Goal: Browse casually: Explore the website without a specific task or goal

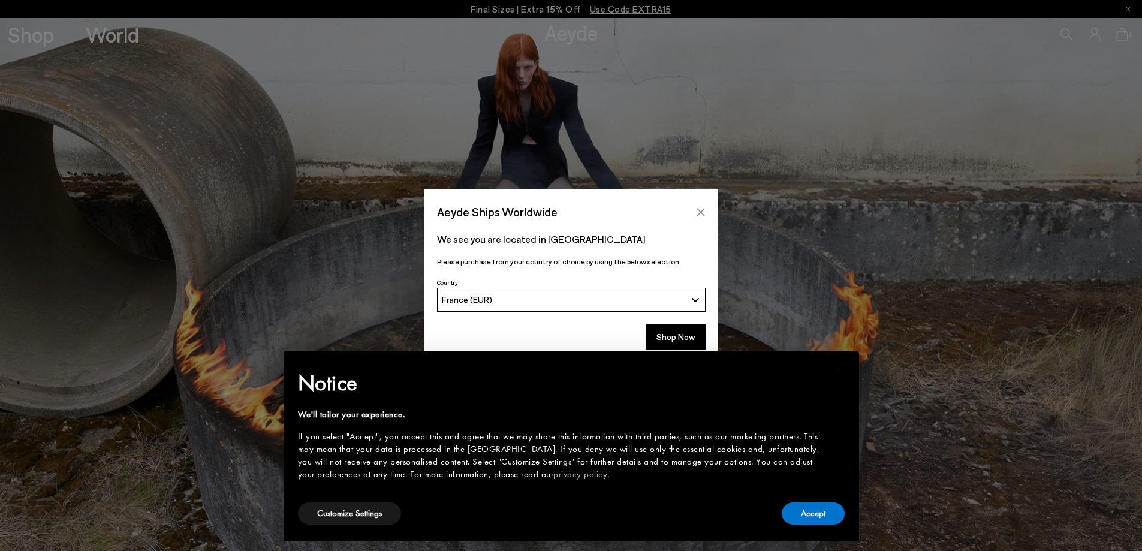
click at [699, 206] on button "Close" at bounding box center [701, 212] width 18 height 18
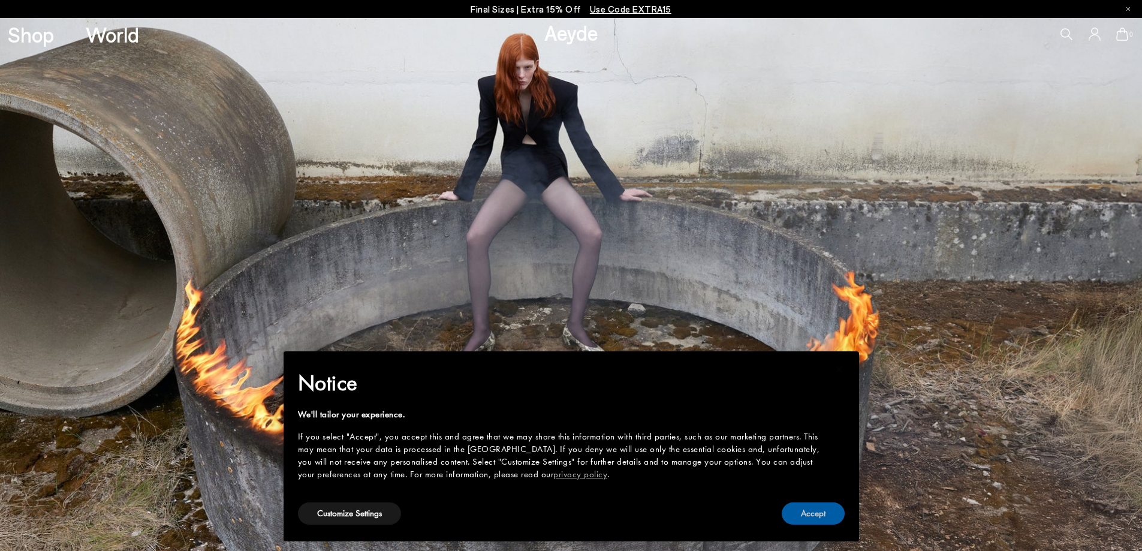
click at [818, 507] on button "Accept" at bounding box center [813, 513] width 63 height 22
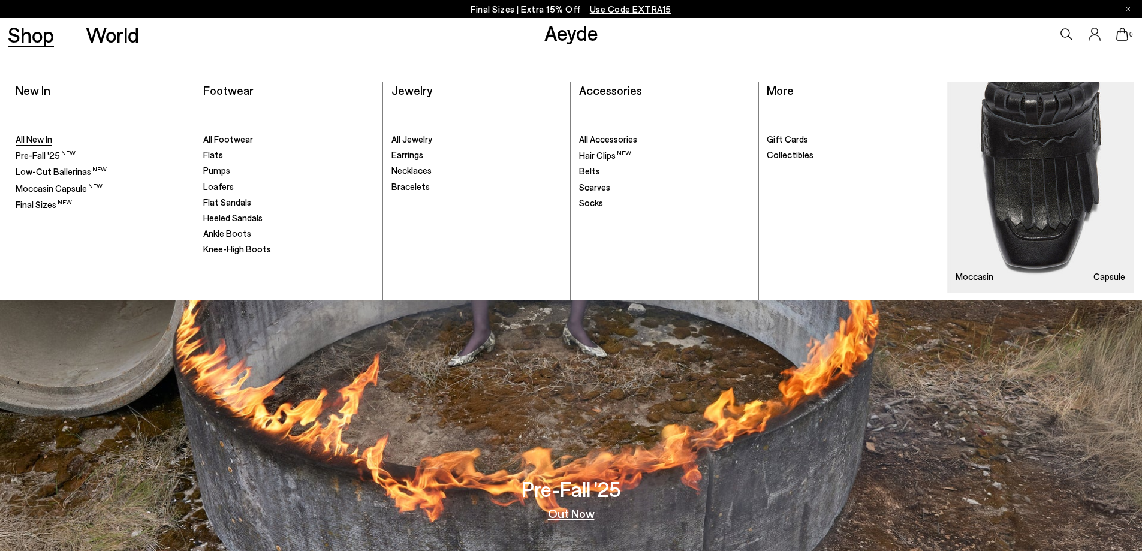
click at [22, 138] on span "All New In" at bounding box center [34, 139] width 37 height 11
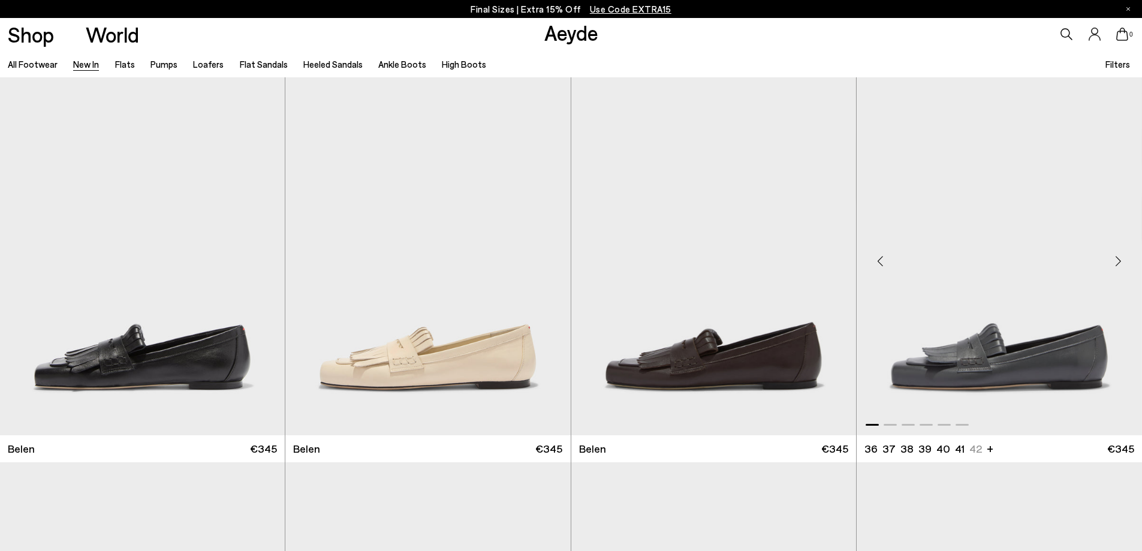
click at [1114, 262] on div "Next slide" at bounding box center [1118, 261] width 36 height 36
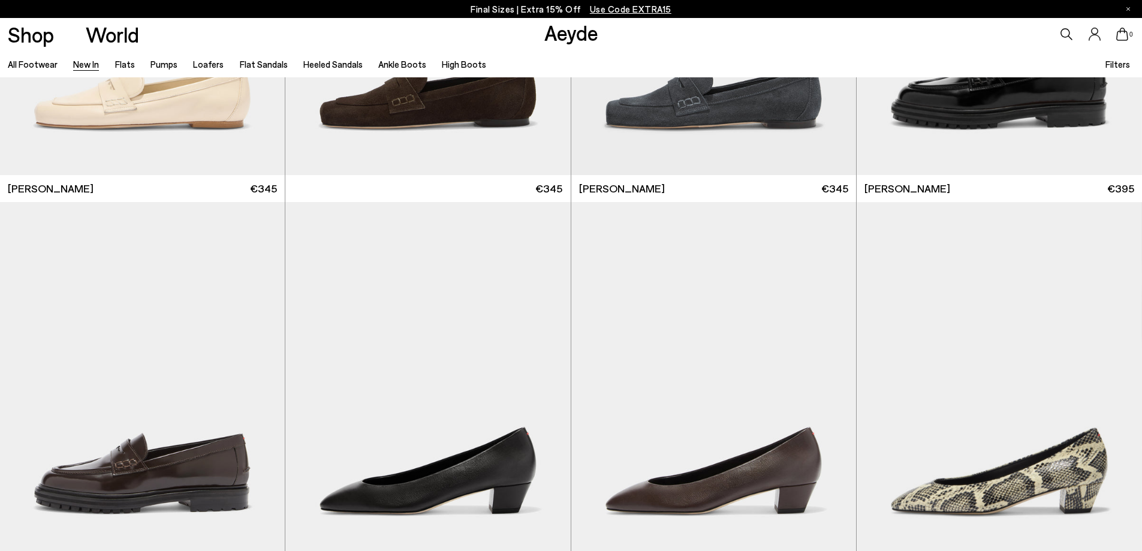
scroll to position [839, 0]
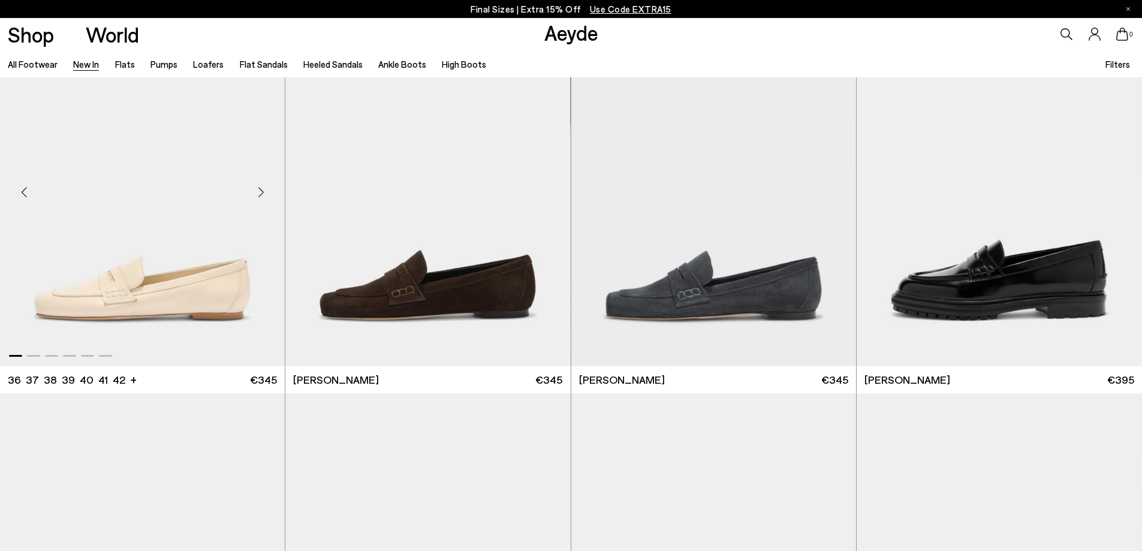
click at [264, 187] on div "Next slide" at bounding box center [261, 192] width 36 height 36
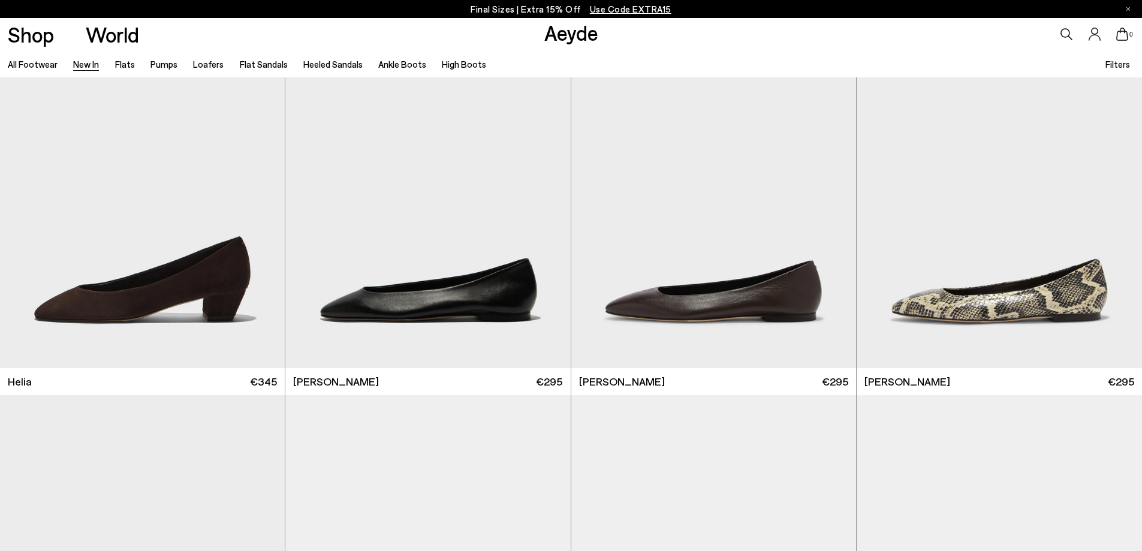
scroll to position [1618, 0]
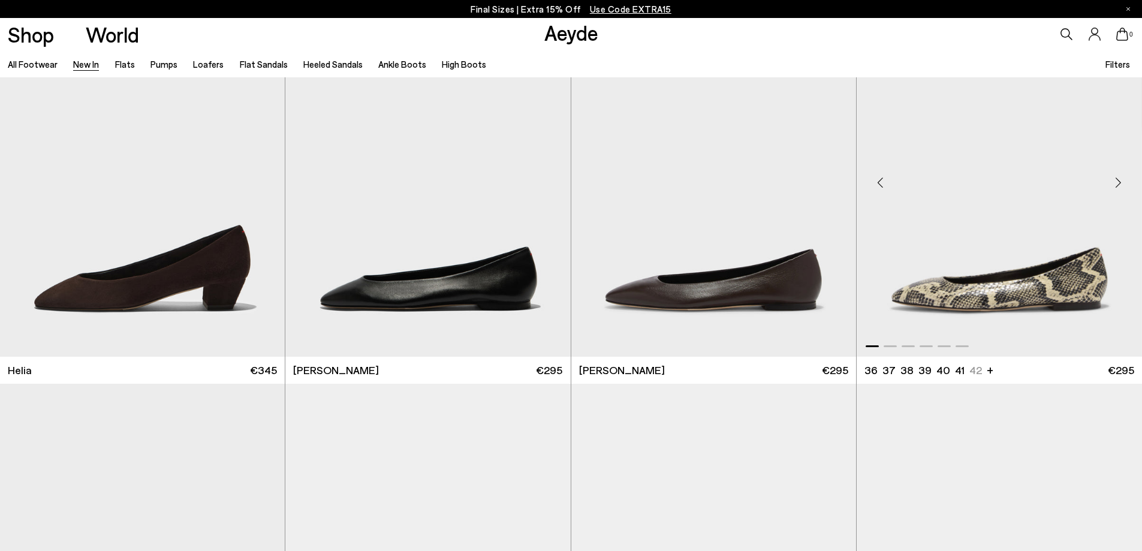
click at [1114, 179] on div "Next slide" at bounding box center [1118, 183] width 36 height 36
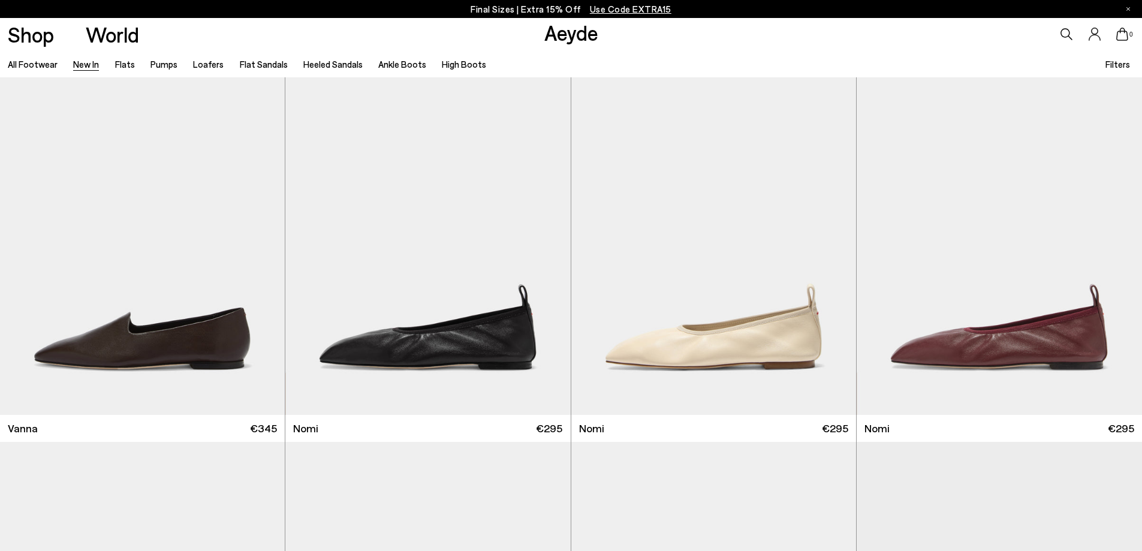
scroll to position [2338, 0]
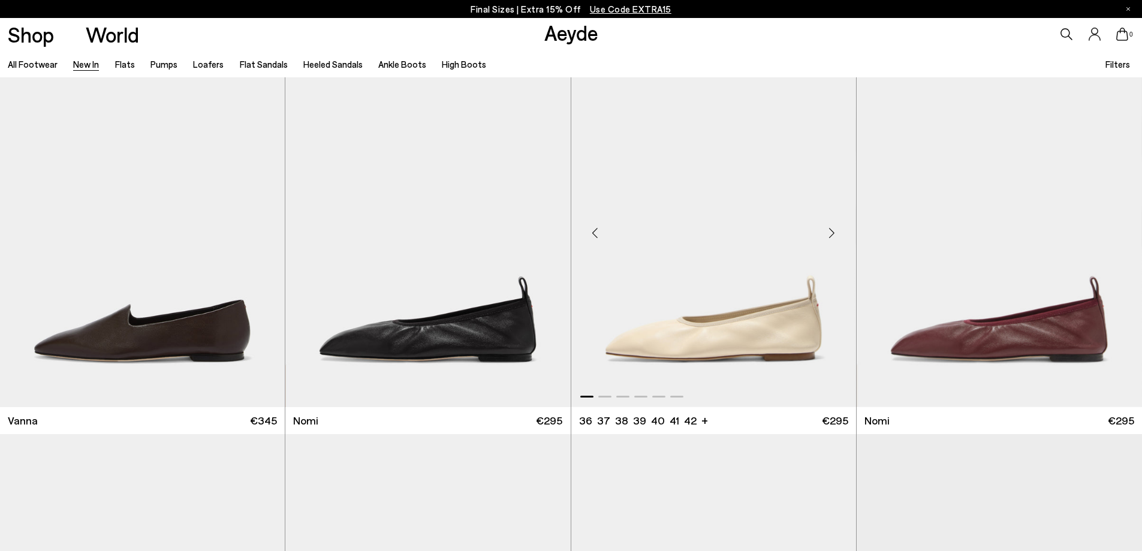
click at [830, 233] on div "Next slide" at bounding box center [832, 233] width 36 height 36
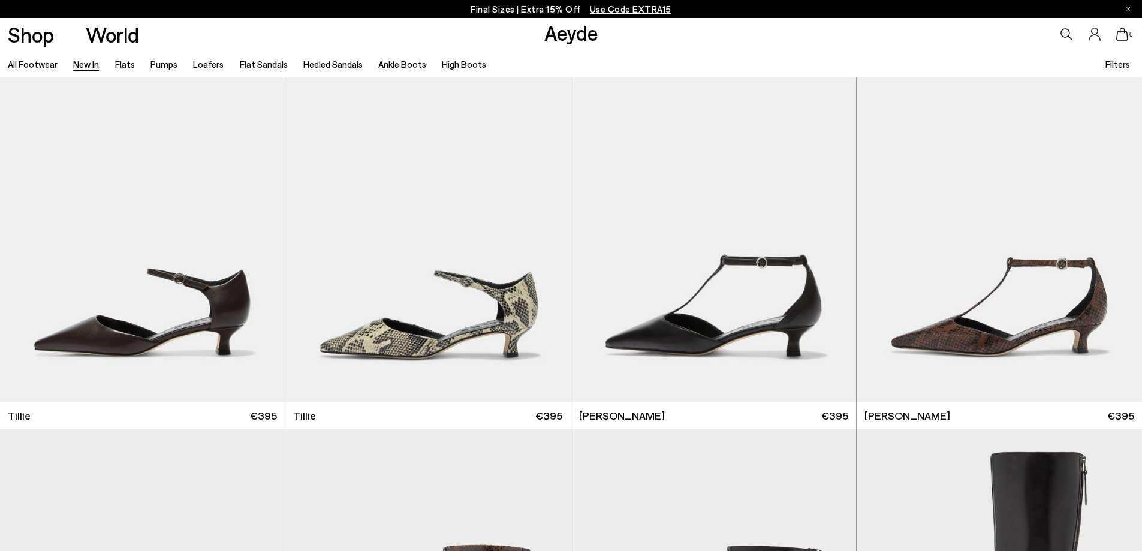
scroll to position [3117, 0]
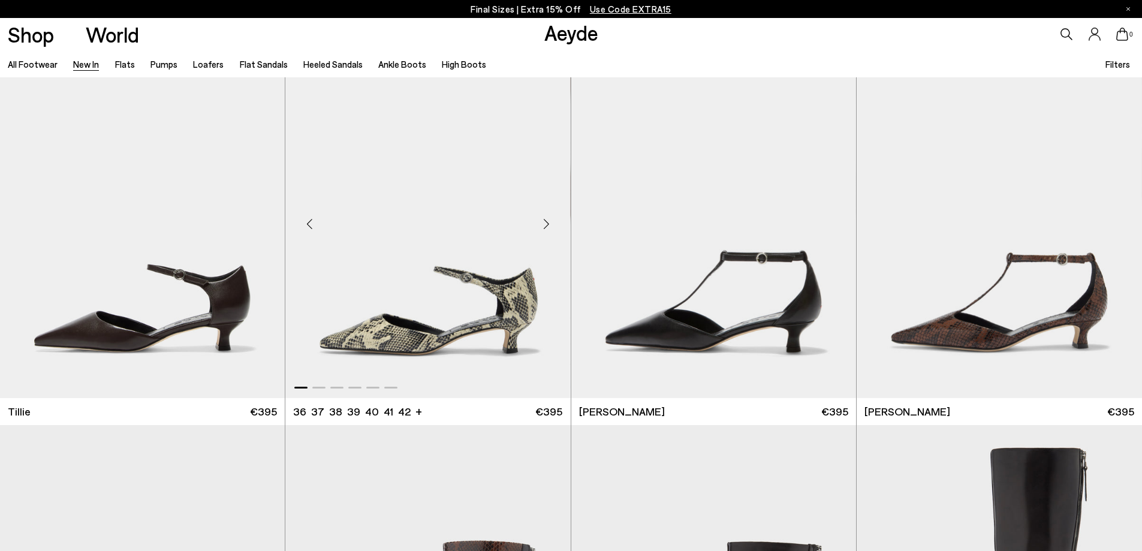
click at [547, 225] on div "Next slide" at bounding box center [547, 224] width 36 height 36
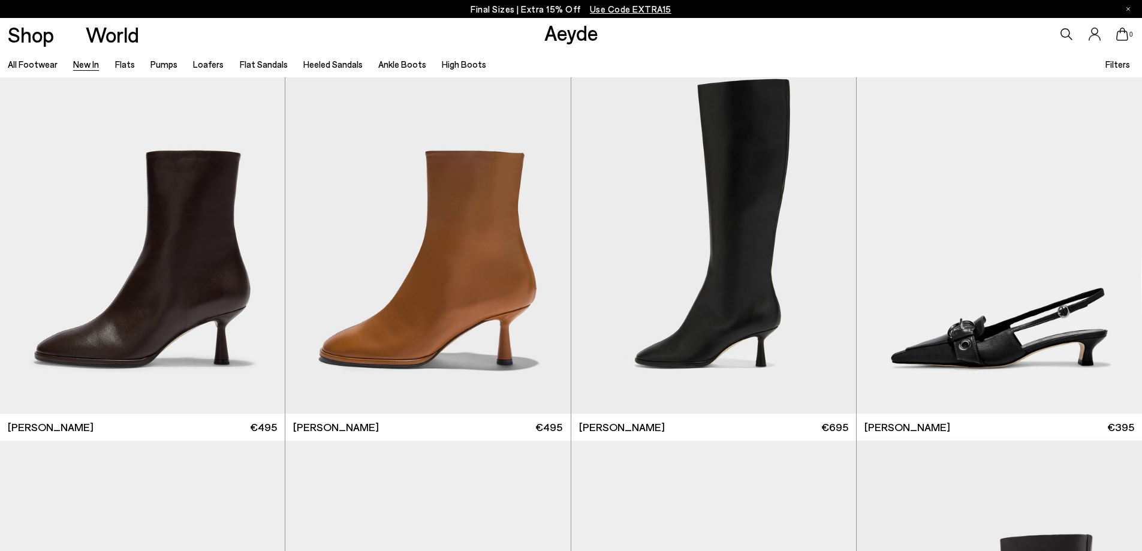
scroll to position [4316, 0]
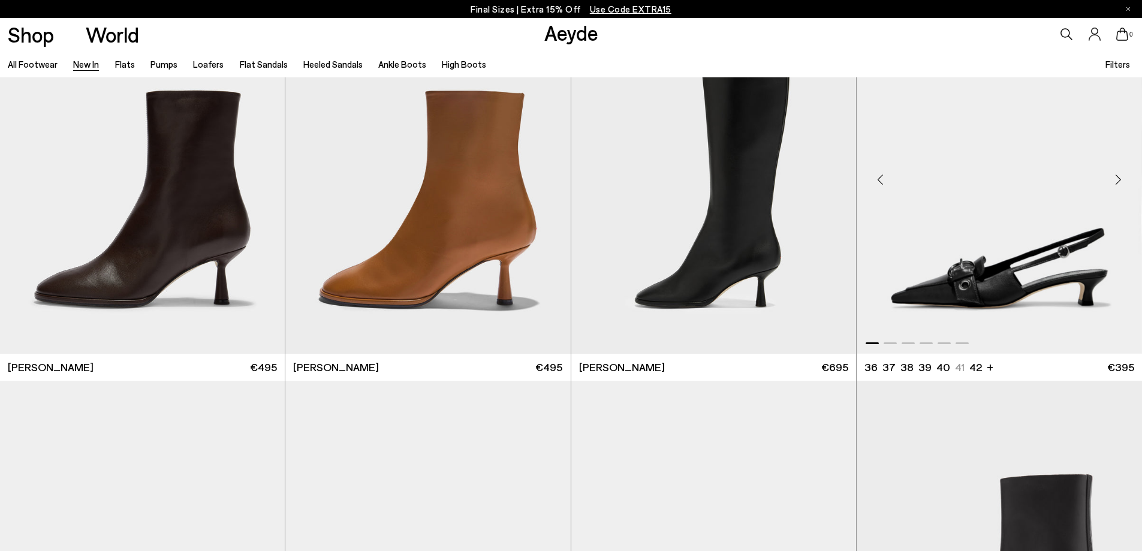
click at [1121, 176] on div "Next slide" at bounding box center [1118, 180] width 36 height 36
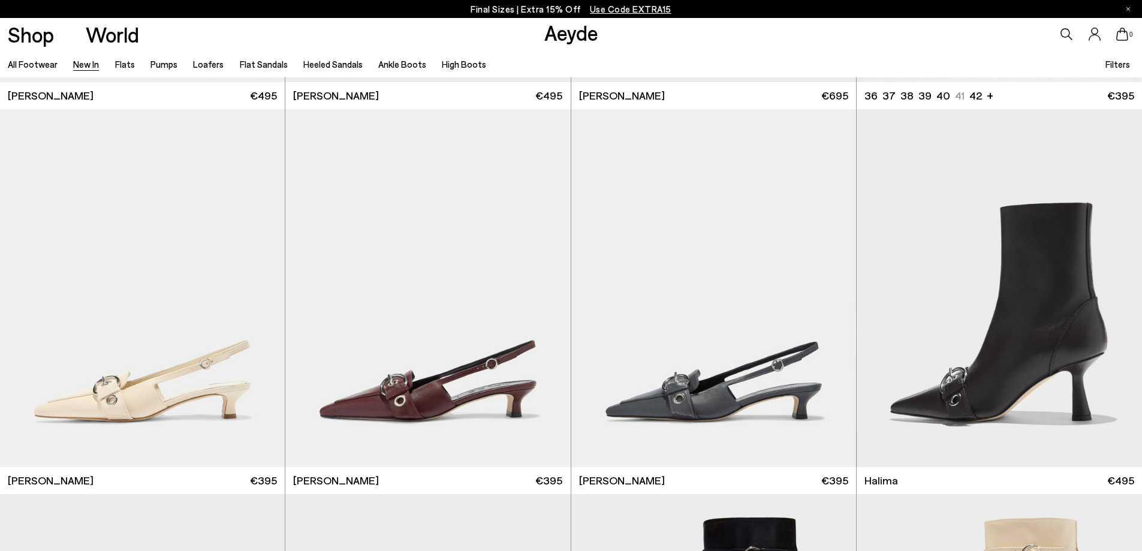
scroll to position [4736, 0]
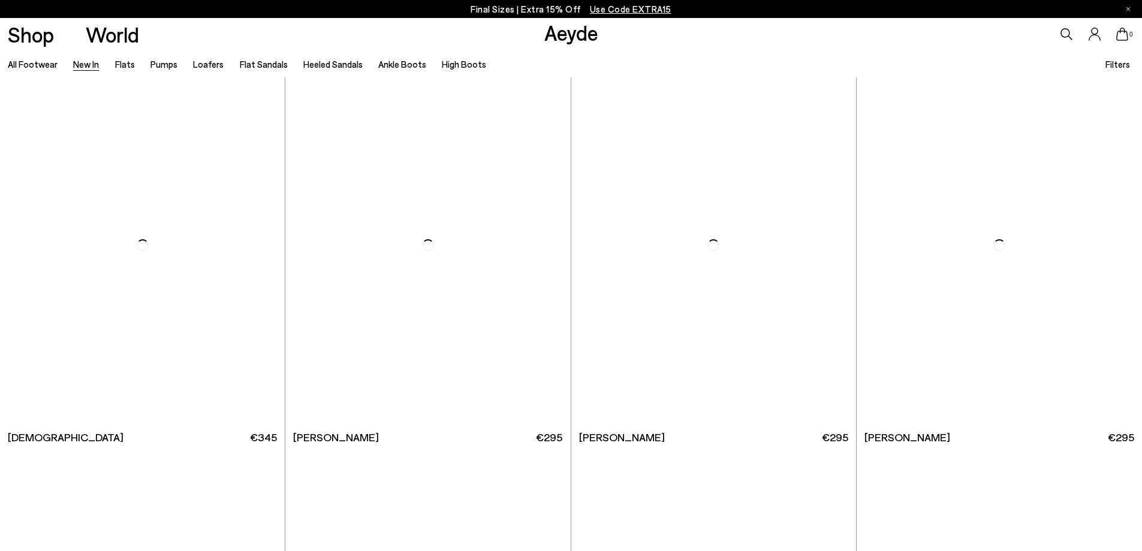
scroll to position [6654, 0]
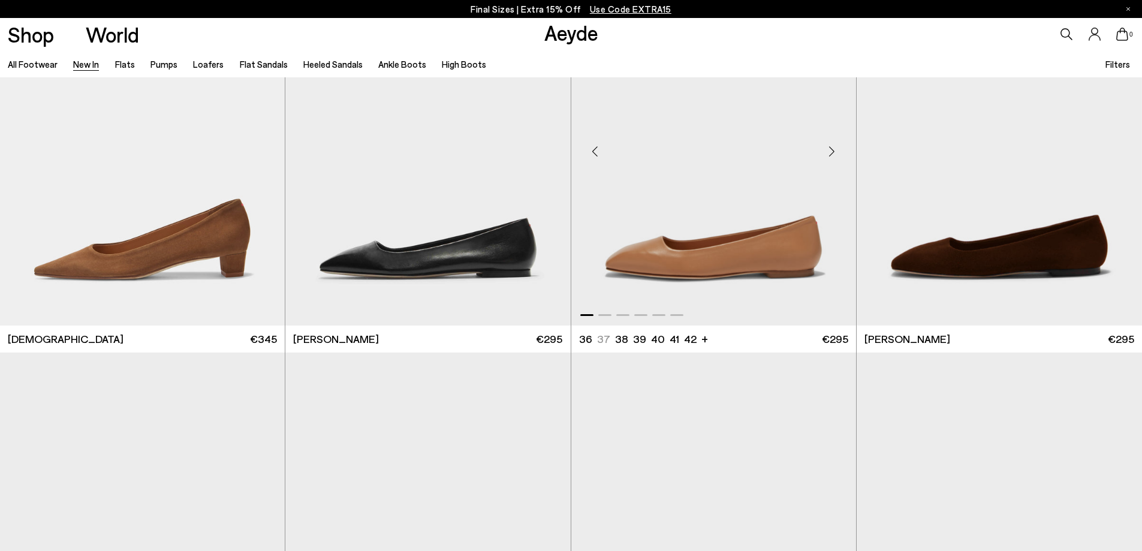
click at [834, 147] on div "Next slide" at bounding box center [832, 152] width 36 height 36
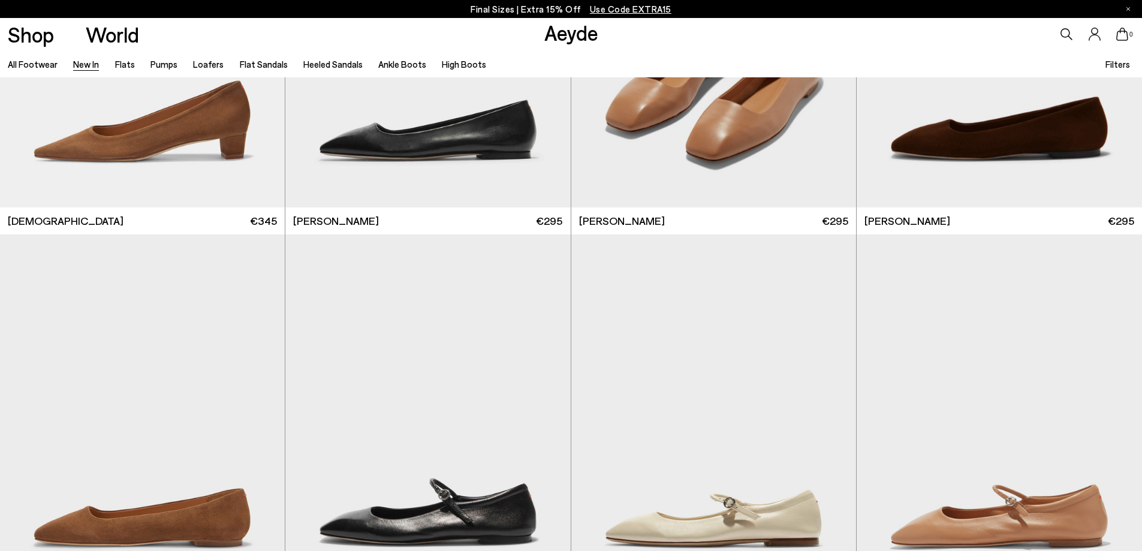
scroll to position [7073, 0]
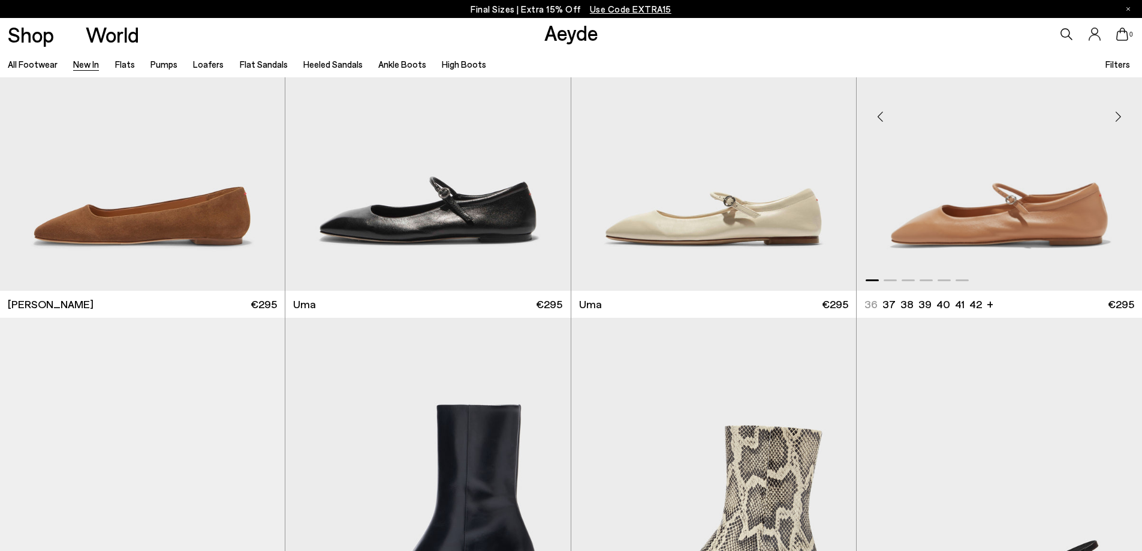
click at [1114, 116] on div "Next slide" at bounding box center [1118, 117] width 36 height 36
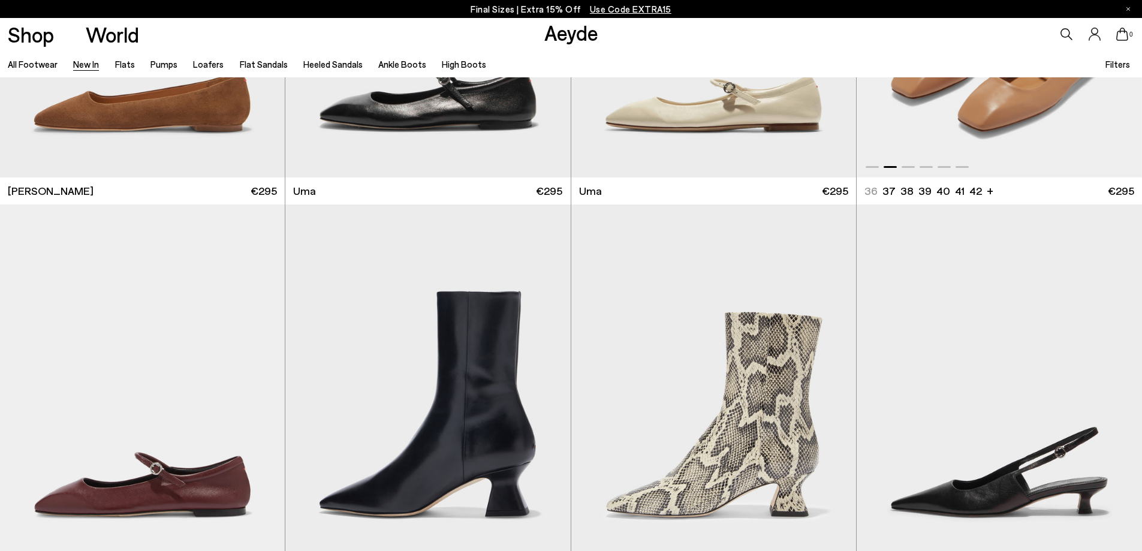
scroll to position [7373, 0]
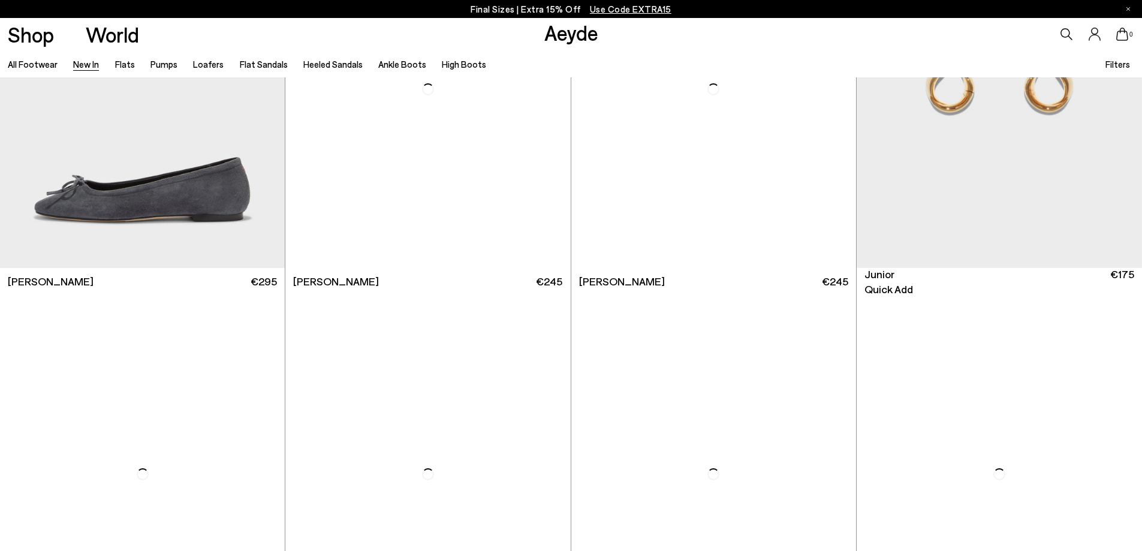
scroll to position [9651, 0]
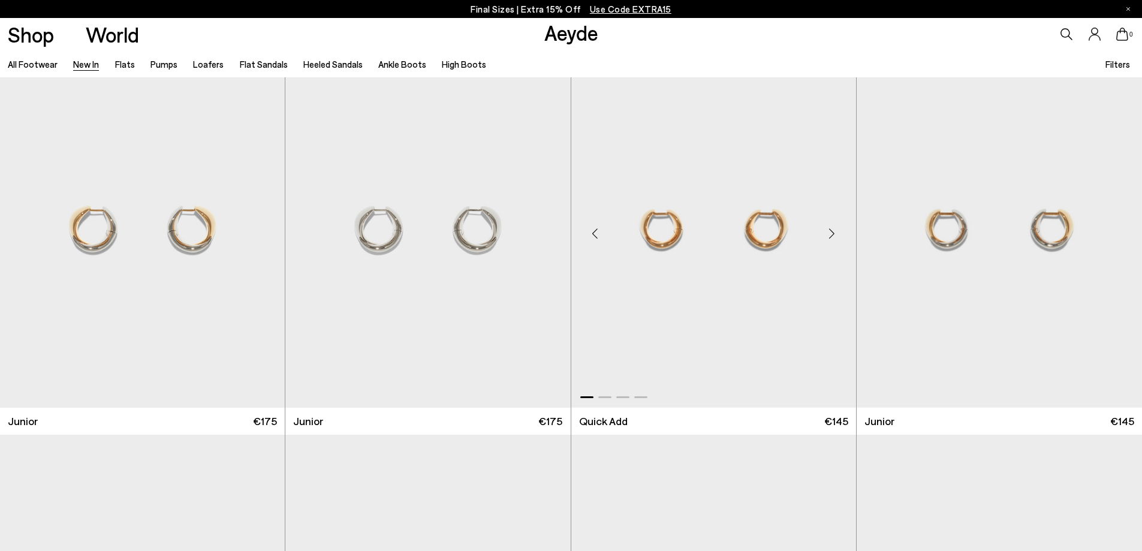
click at [830, 234] on div "Next slide" at bounding box center [832, 234] width 36 height 36
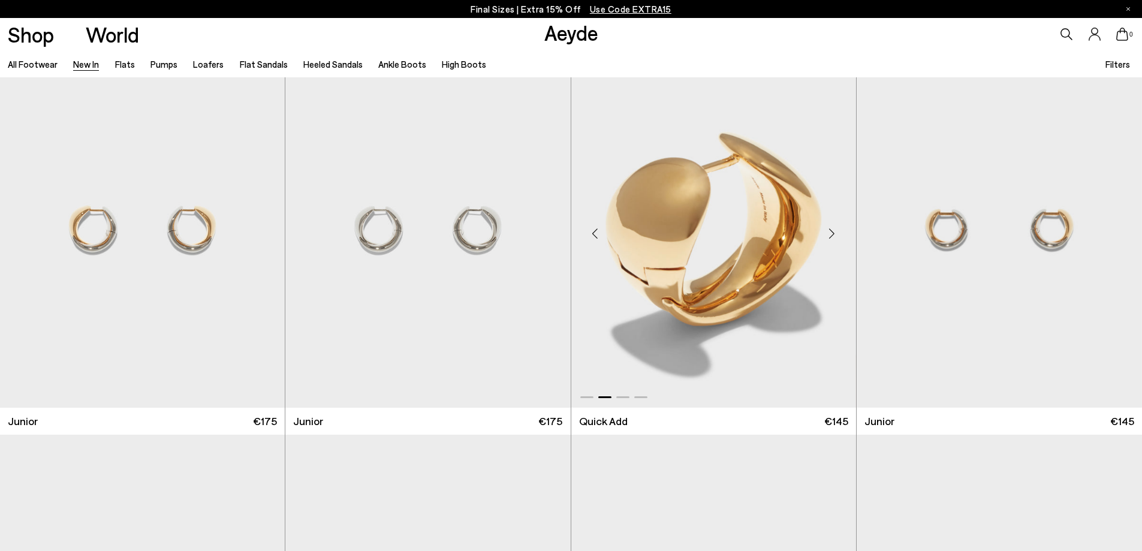
click at [830, 234] on div "Next slide" at bounding box center [832, 234] width 36 height 36
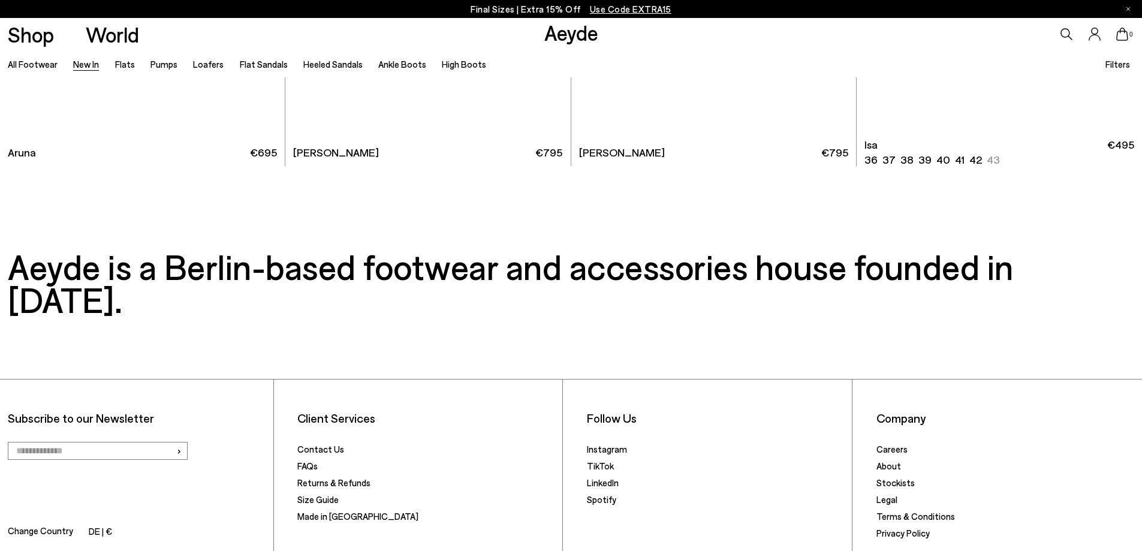
scroll to position [13067, 0]
